Goal: Transaction & Acquisition: Purchase product/service

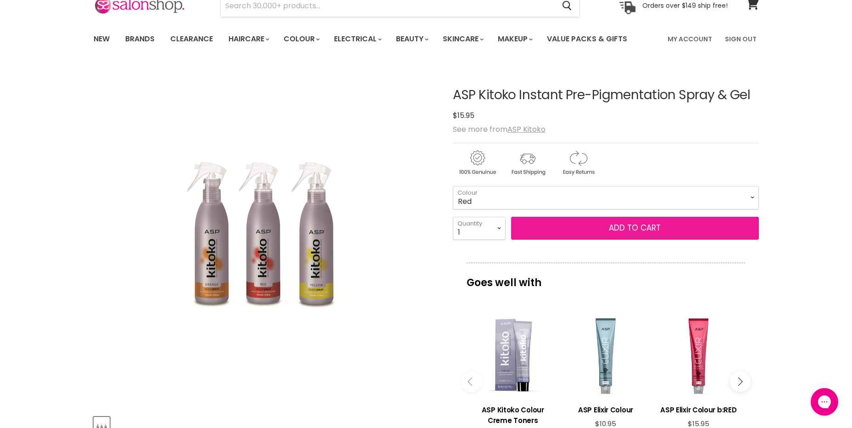
click at [624, 228] on span "Add to cart" at bounding box center [635, 227] width 52 height 11
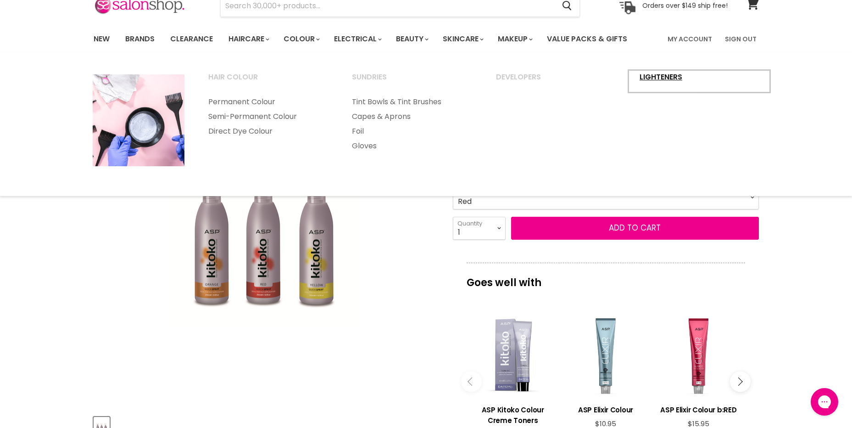
click at [652, 82] on link "Lighteners" at bounding box center [699, 81] width 142 height 23
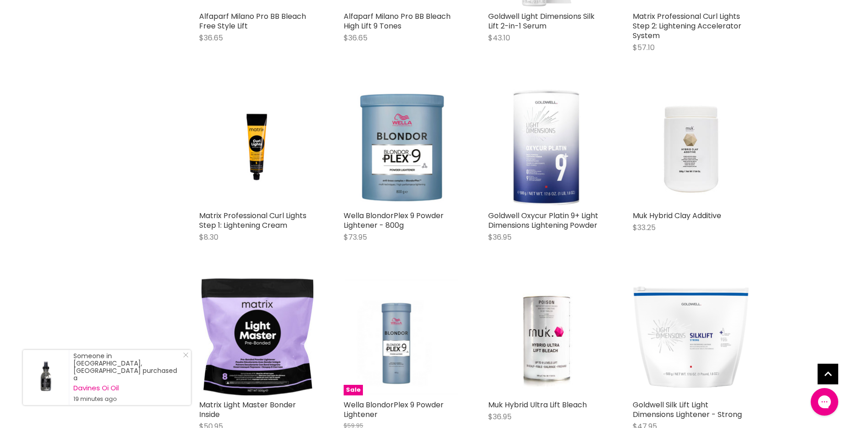
scroll to position [1974, 0]
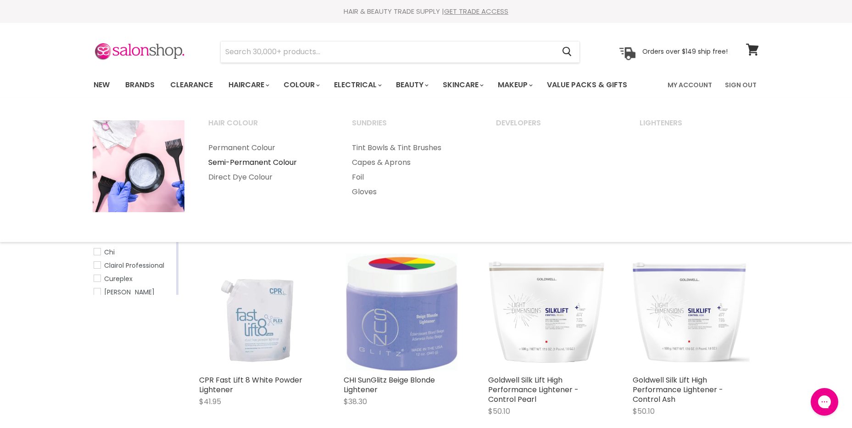
click at [275, 162] on link "Semi-Permanent Colour" at bounding box center [268, 162] width 142 height 15
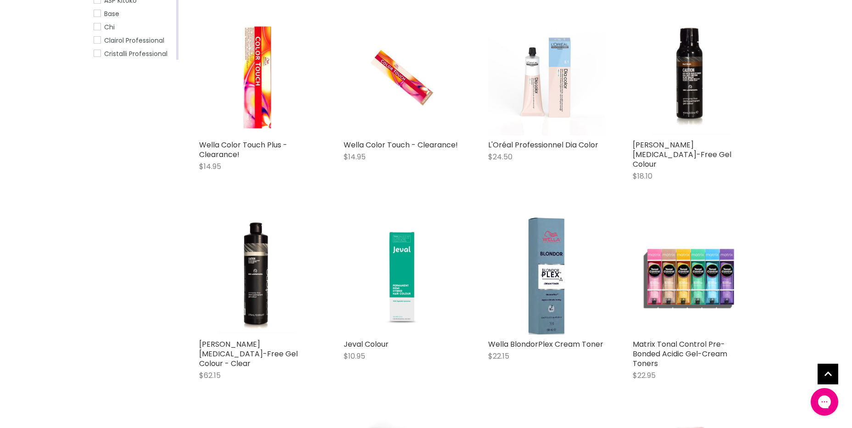
scroll to position [184, 0]
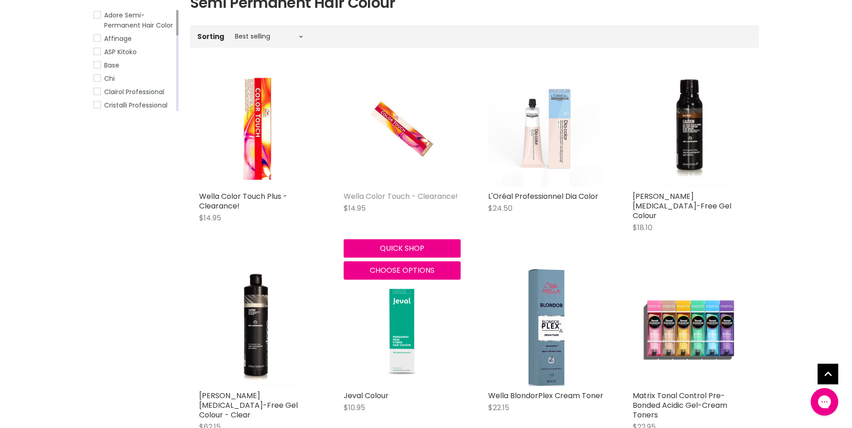
click at [410, 196] on link "Wella Color Touch - Clearance!" at bounding box center [401, 196] width 114 height 11
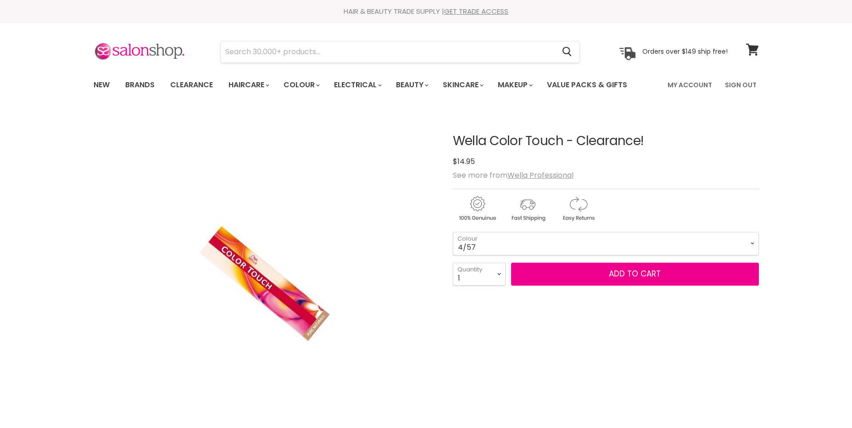
click at [682, 134] on h1 "Wella Color Touch - Clearance!" at bounding box center [606, 141] width 306 height 14
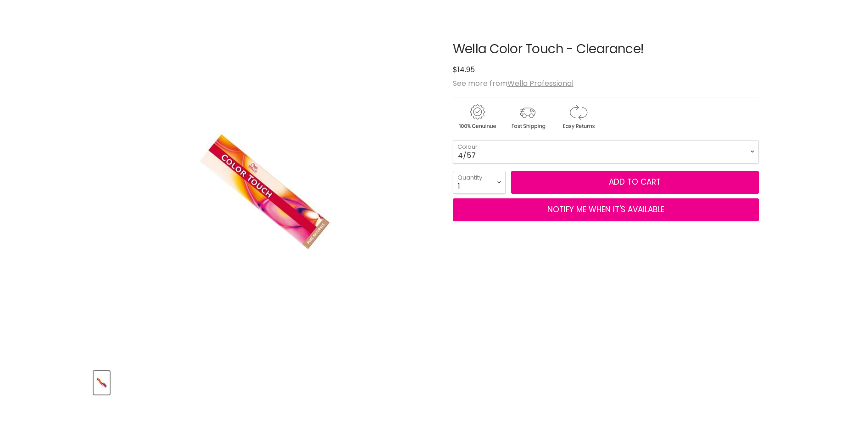
scroll to position [92, 0]
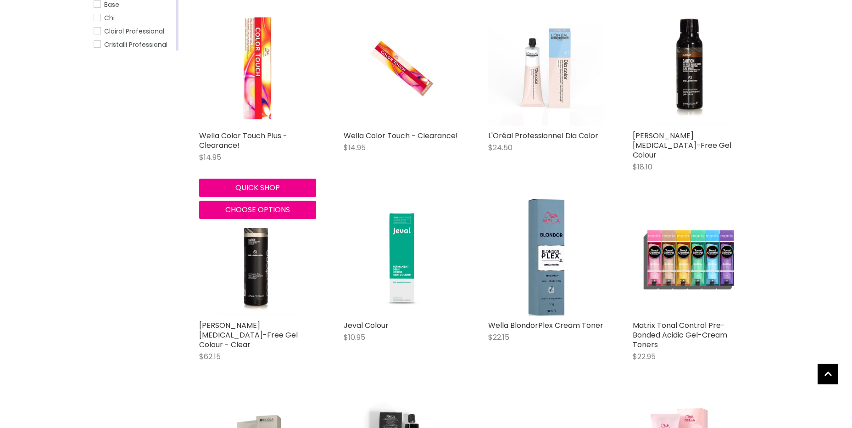
scroll to position [244, 0]
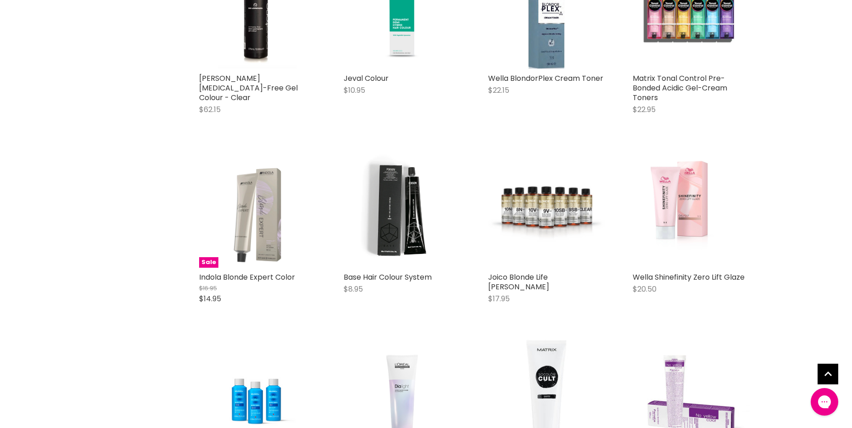
scroll to position [565, 0]
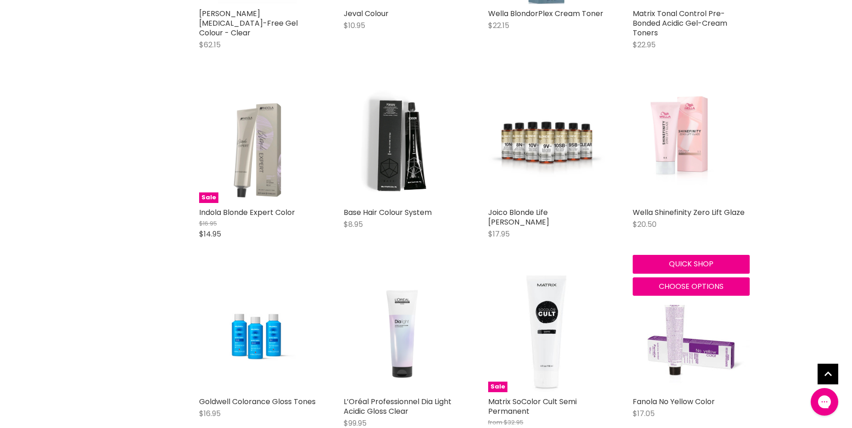
click at [672, 112] on img "Main content" at bounding box center [691, 144] width 117 height 117
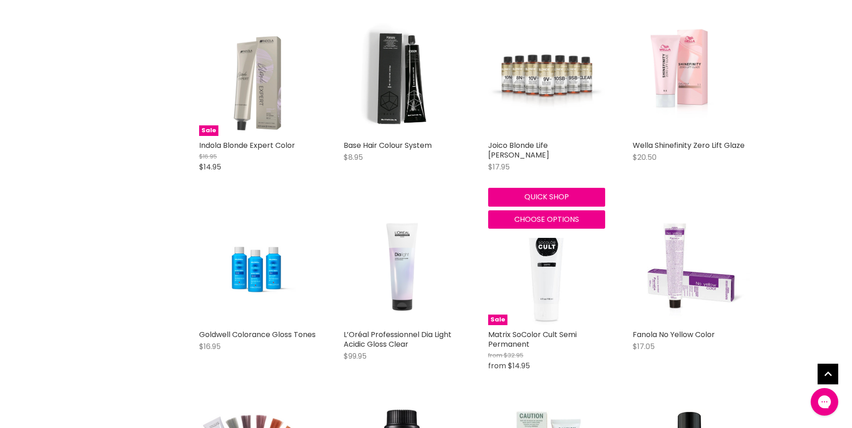
click at [564, 72] on img "Main content" at bounding box center [546, 77] width 117 height 77
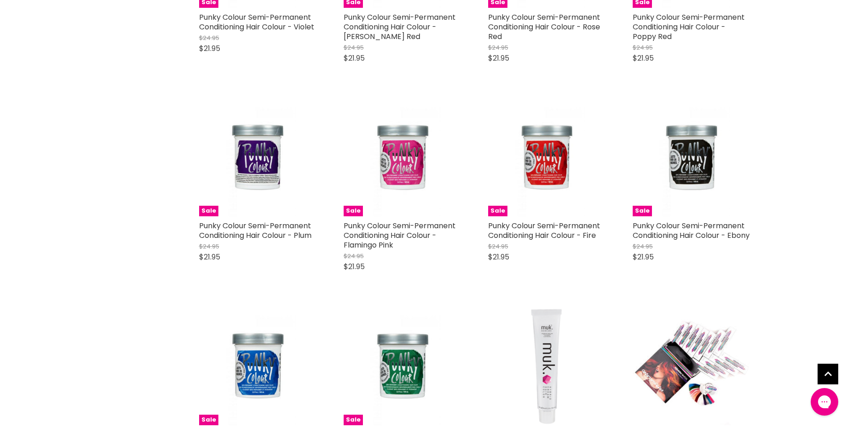
scroll to position [2193, 0]
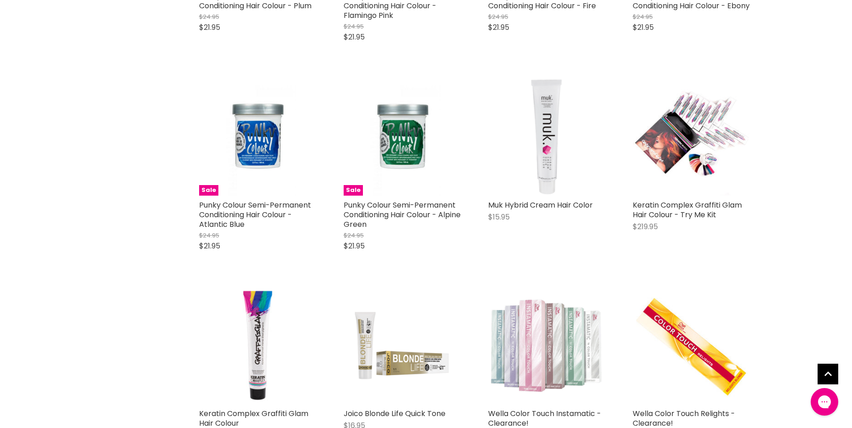
scroll to position [2331, 0]
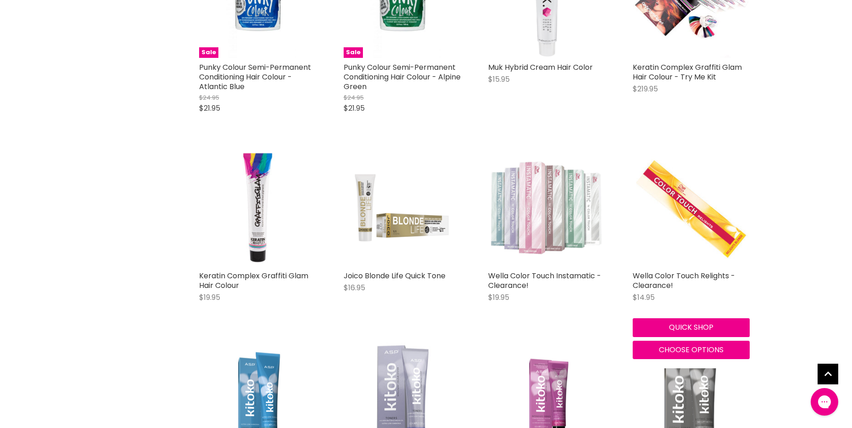
click at [702, 180] on img "Main content" at bounding box center [691, 207] width 117 height 103
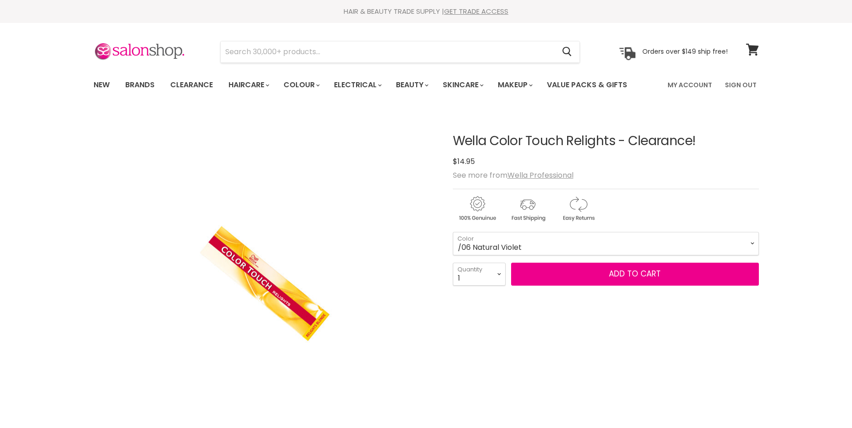
click at [759, 177] on div "See more from Wella Professional" at bounding box center [606, 175] width 306 height 9
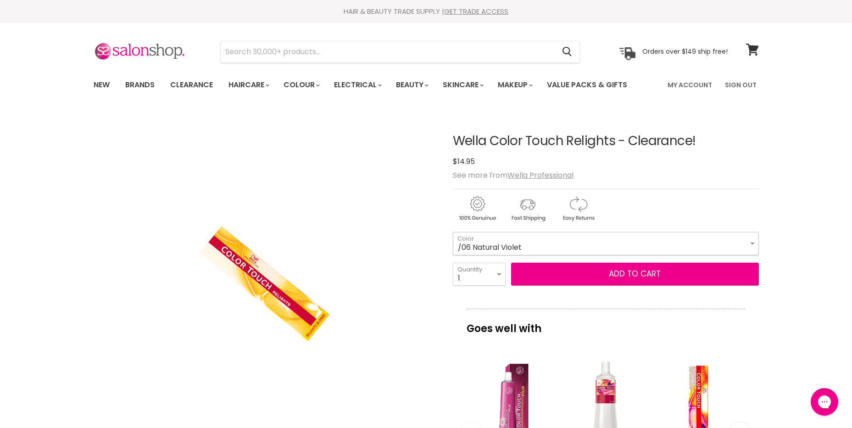
click at [613, 246] on select "/06 Natural Violet /18 Ash Pearl /34 Golden Red /44 Red Red /47 Red Brown /56 M…" at bounding box center [606, 243] width 306 height 23
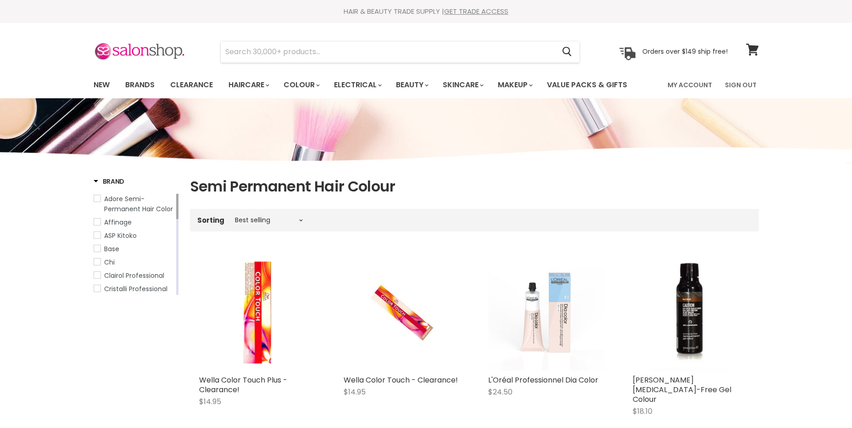
click at [733, 39] on section "Menu Cancel" at bounding box center [426, 47] width 688 height 49
